Goal: Task Accomplishment & Management: Manage account settings

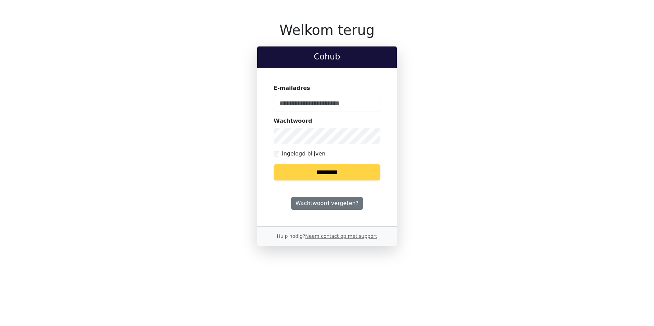
type input "**********"
click at [338, 177] on input "********" at bounding box center [327, 172] width 107 height 16
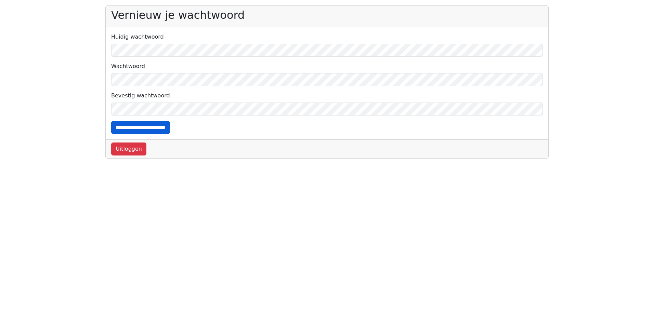
click at [143, 128] on input "**********" at bounding box center [140, 127] width 59 height 13
